Goal: Navigation & Orientation: Find specific page/section

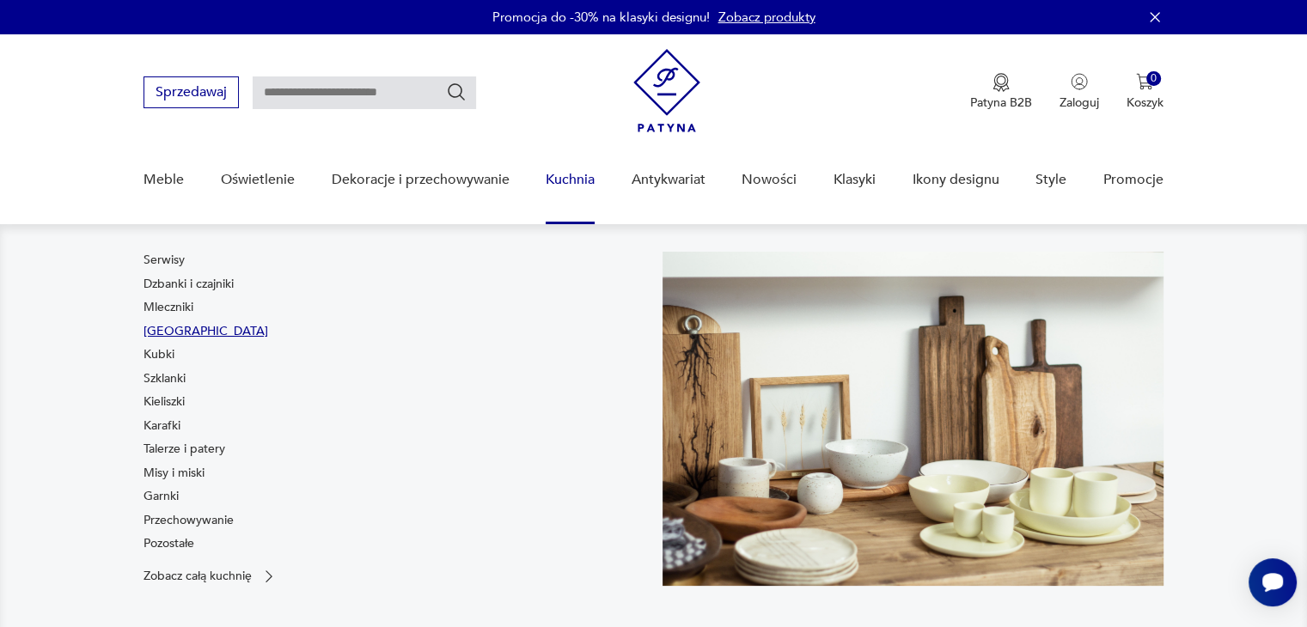
click at [169, 332] on link "[GEOGRAPHIC_DATA]" at bounding box center [205, 331] width 125 height 17
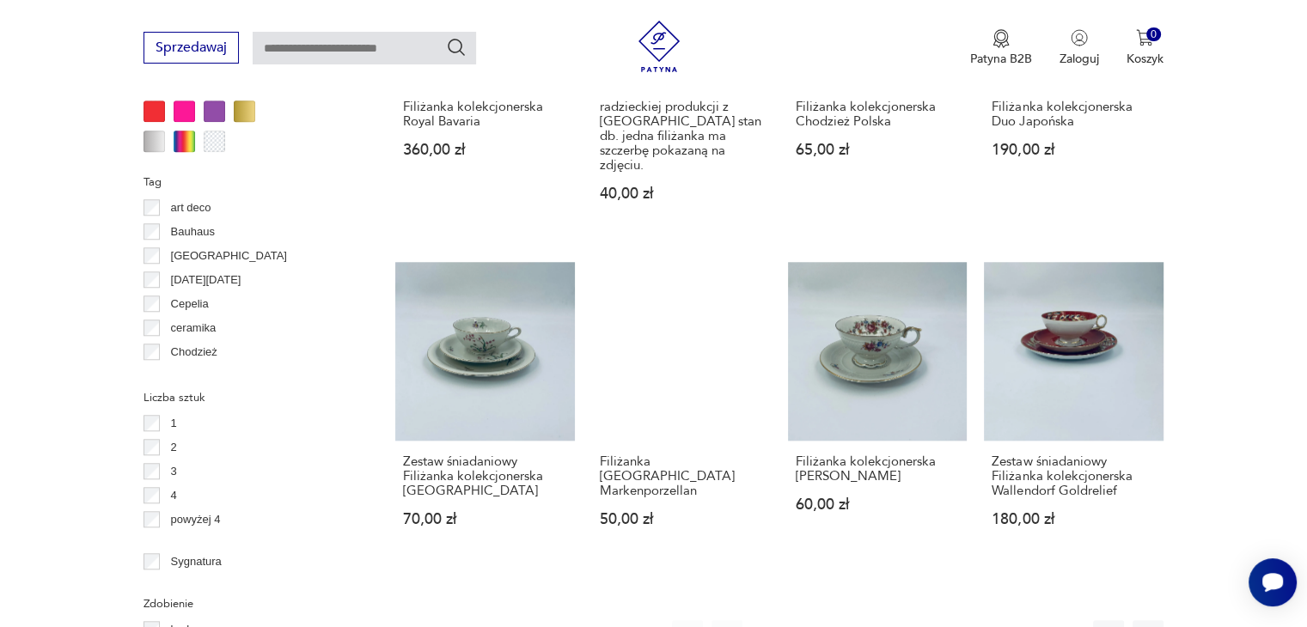
scroll to position [1563, 0]
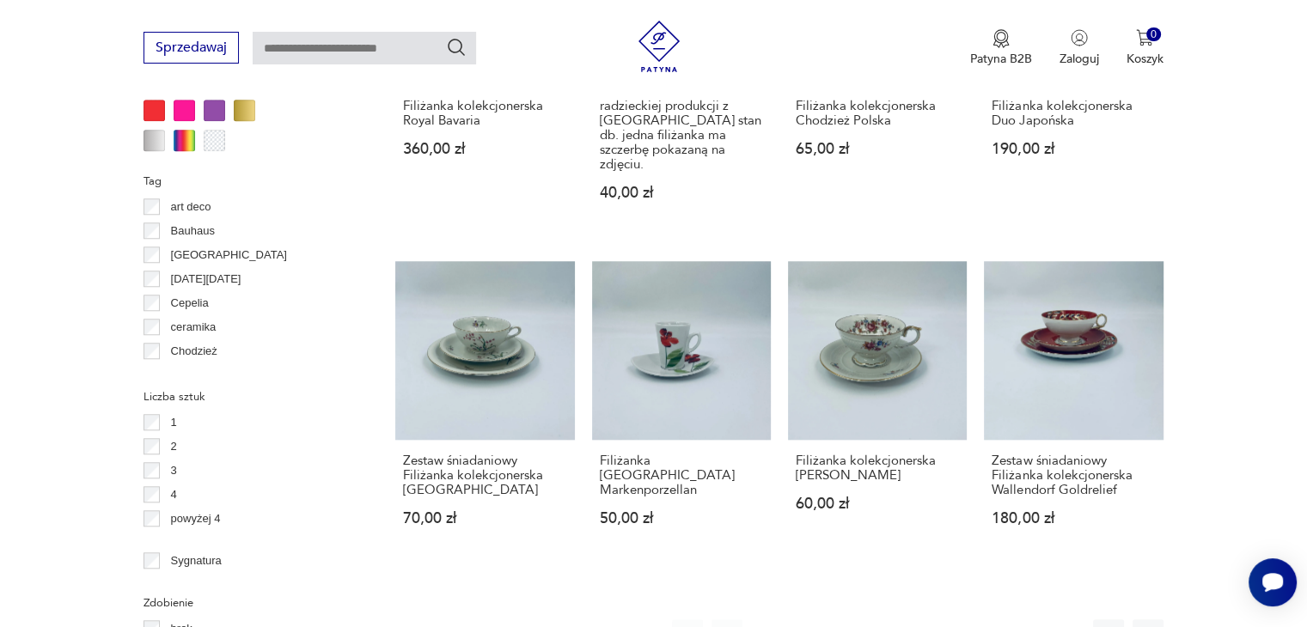
click at [802, 619] on button "2" at bounding box center [805, 634] width 31 height 31
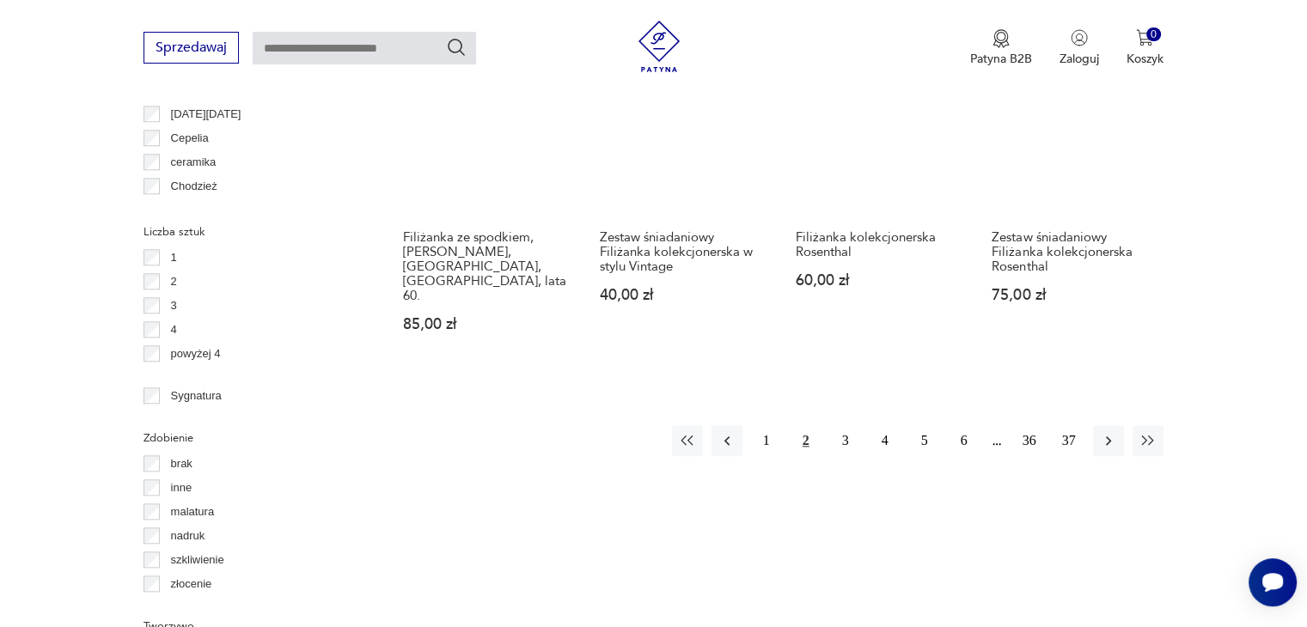
scroll to position [1751, 0]
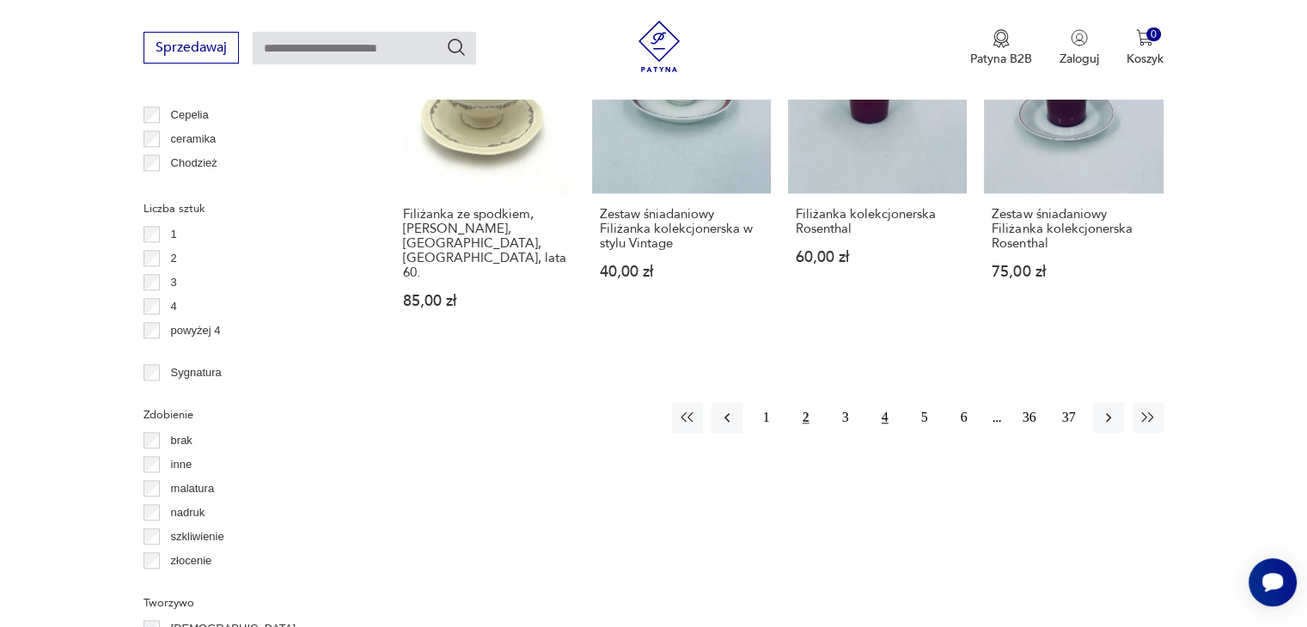
click at [884, 402] on button "4" at bounding box center [884, 417] width 31 height 31
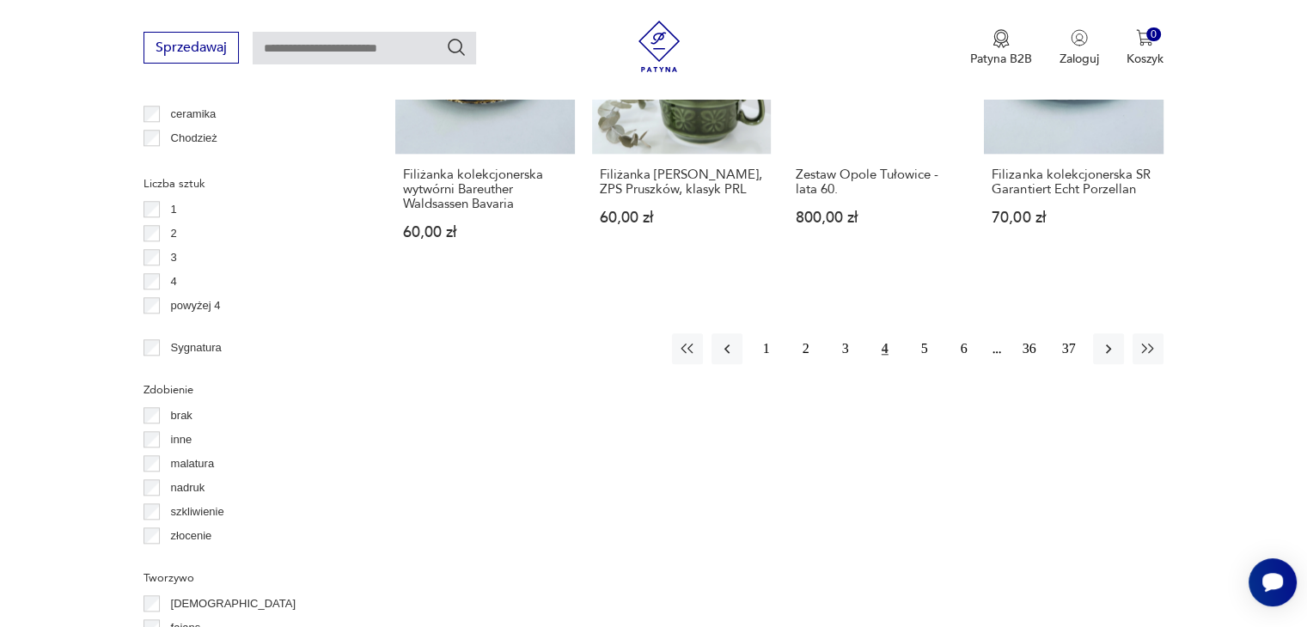
scroll to position [1638, 0]
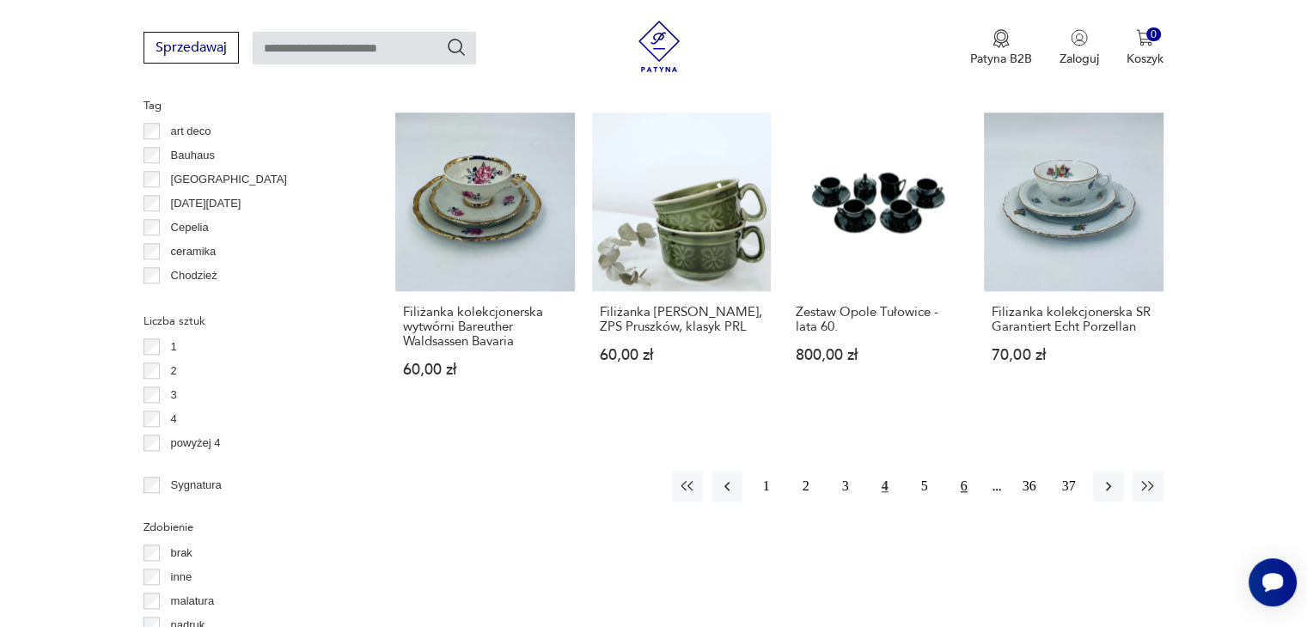
click at [959, 475] on button "6" at bounding box center [963, 486] width 31 height 31
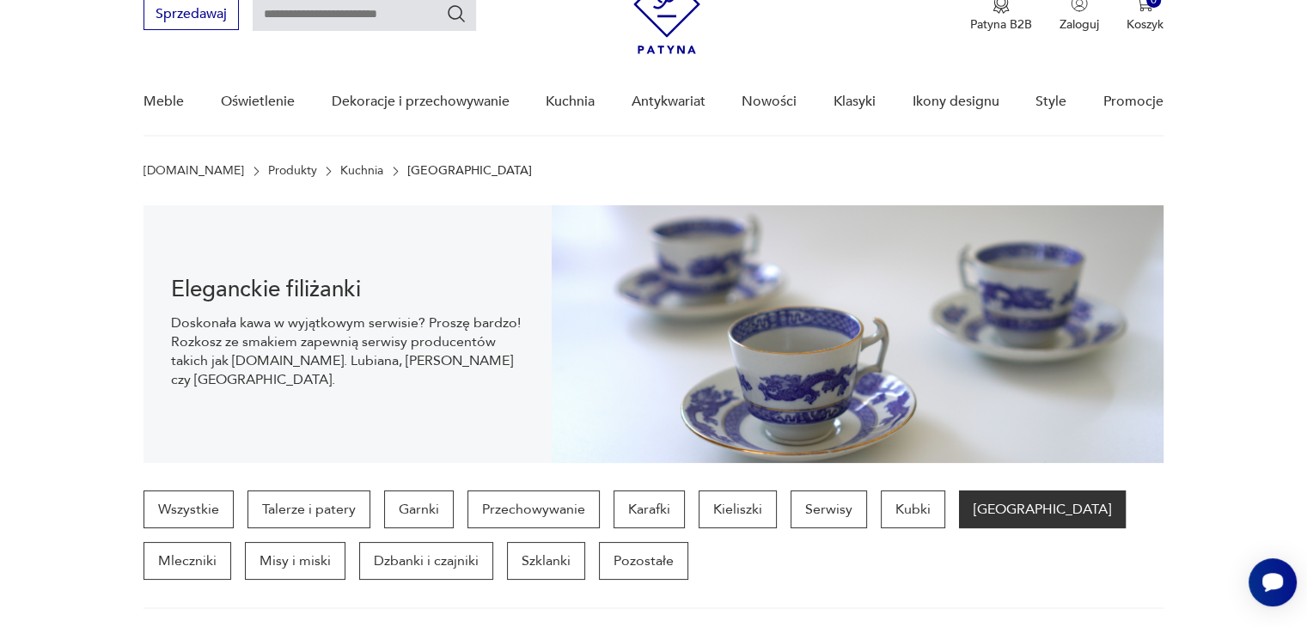
scroll to position [52, 0]
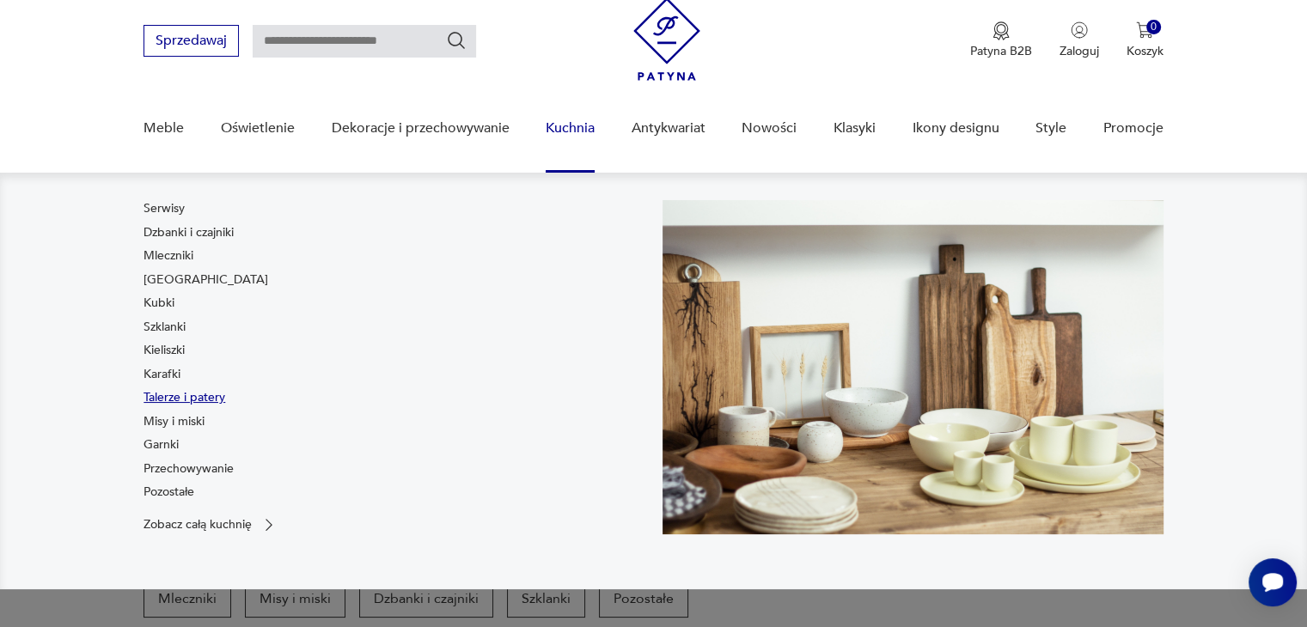
click at [169, 389] on link "Talerze i patery" at bounding box center [184, 397] width 82 height 17
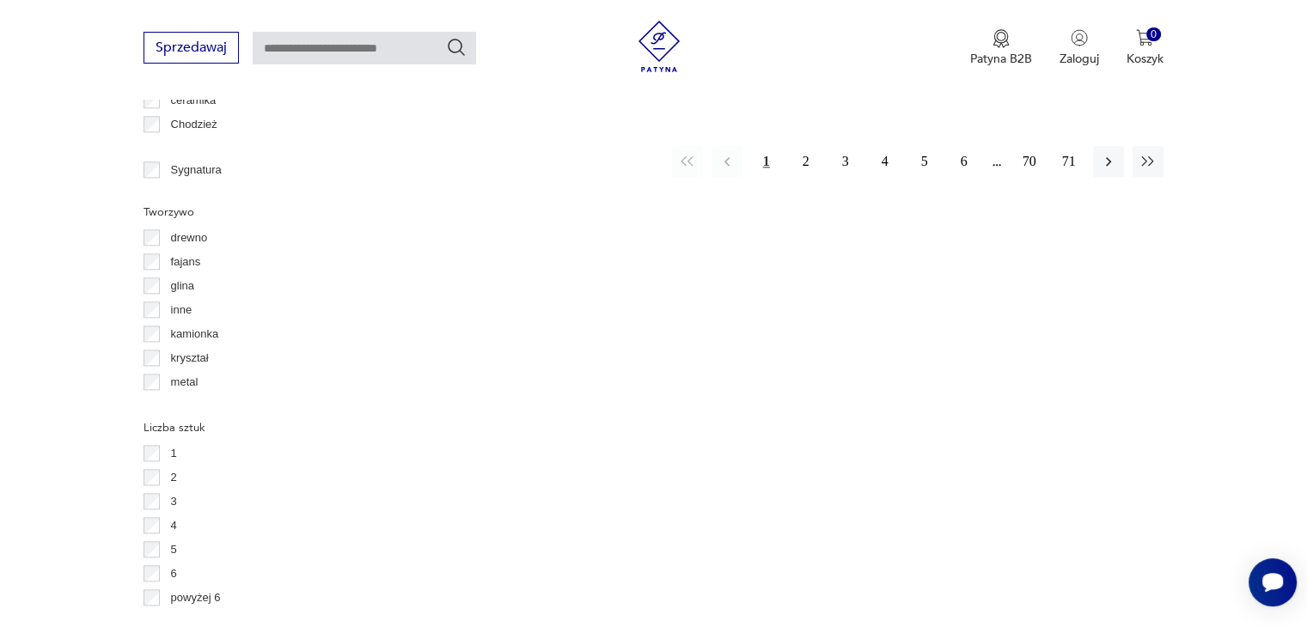
scroll to position [1978, 0]
